Goal: Find specific page/section: Find specific page/section

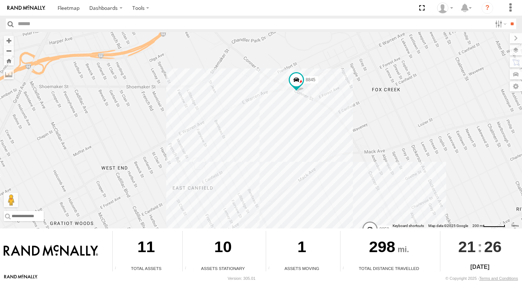
drag, startPoint x: 312, startPoint y: 54, endPoint x: 313, endPoint y: 152, distance: 98.5
click at [313, 152] on div "8845 8853 8850" at bounding box center [261, 130] width 522 height 197
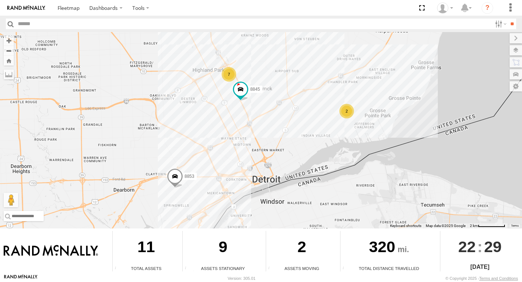
click at [349, 119] on div "8845 7 8853 2" at bounding box center [261, 130] width 522 height 197
click at [349, 115] on div "2" at bounding box center [346, 111] width 15 height 15
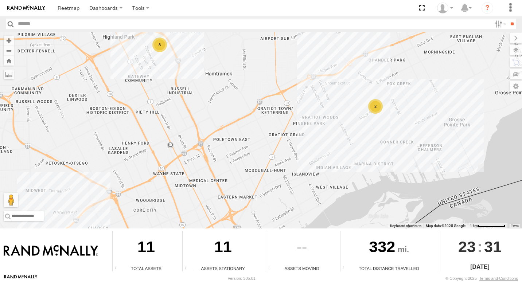
click at [373, 101] on div "2" at bounding box center [375, 106] width 15 height 15
